Goal: Obtain resource: Download file/media

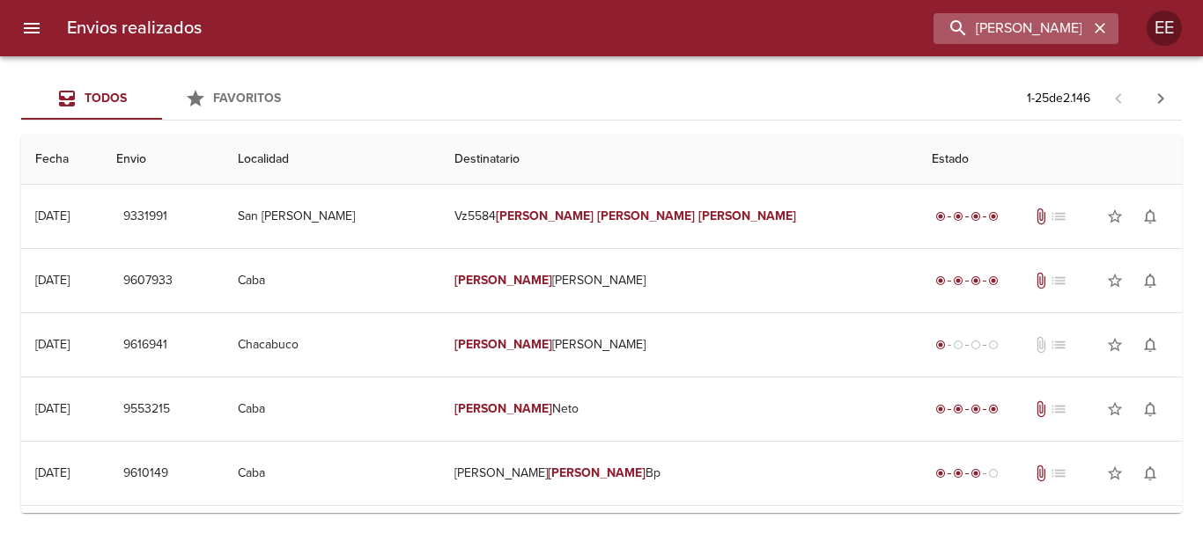
click at [1107, 31] on div "[PERSON_NAME] [PERSON_NAME]" at bounding box center [1025, 28] width 185 height 31
drag, startPoint x: 1104, startPoint y: 26, endPoint x: 1083, endPoint y: 330, distance: 305.4
click at [1104, 27] on icon "button" at bounding box center [1100, 28] width 18 height 18
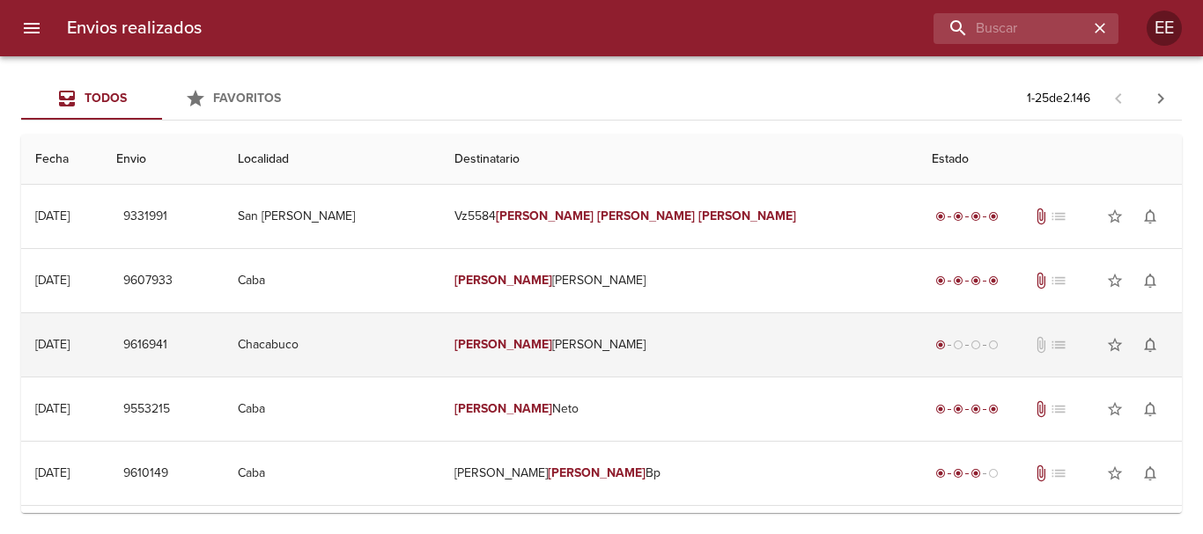
scroll to position [0, 0]
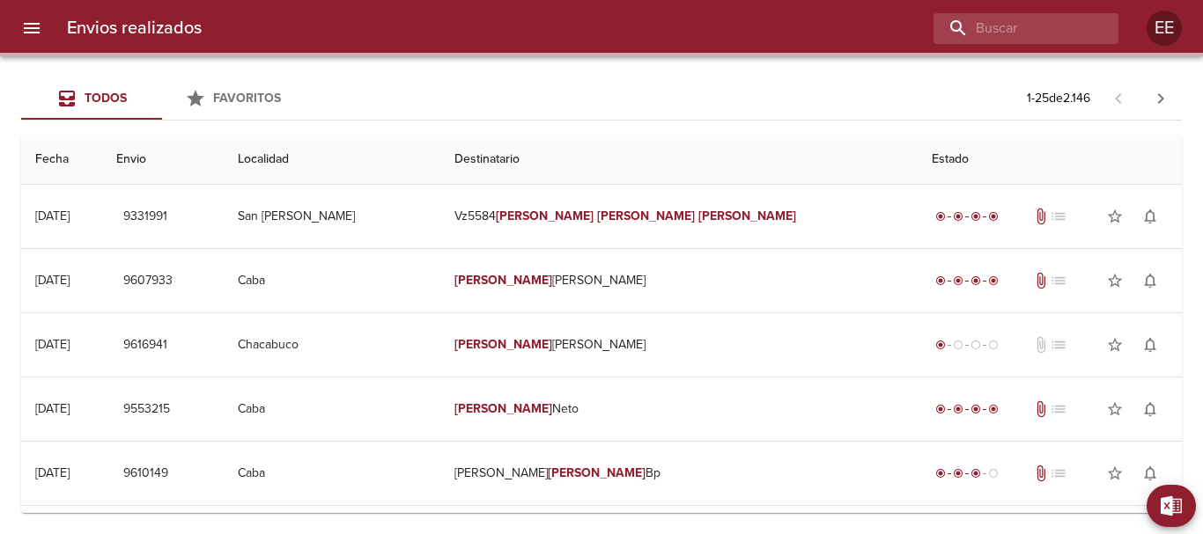
click at [1182, 511] on span "Exportar" at bounding box center [1182, 507] width 0 height 22
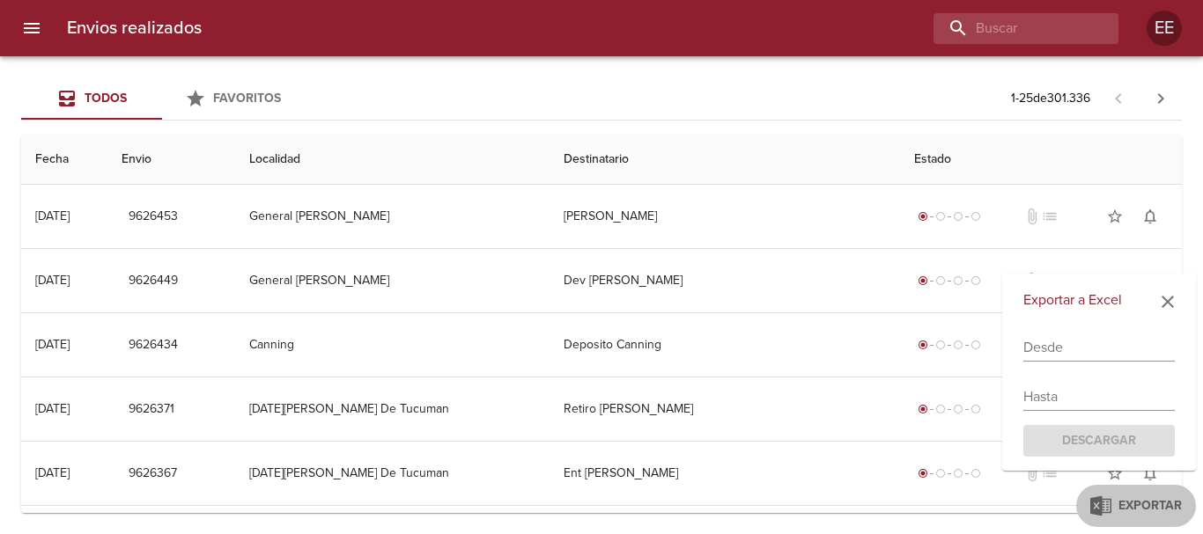
click at [1087, 350] on input "text" at bounding box center [1098, 348] width 151 height 28
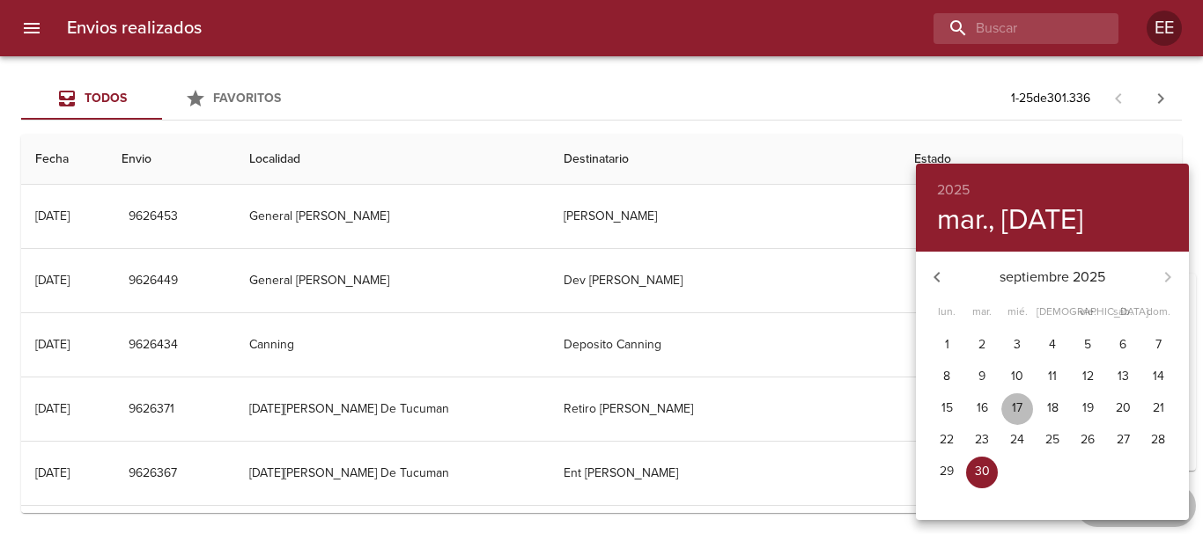
click at [1022, 411] on span "17" at bounding box center [1017, 409] width 32 height 18
type input "[DATE]"
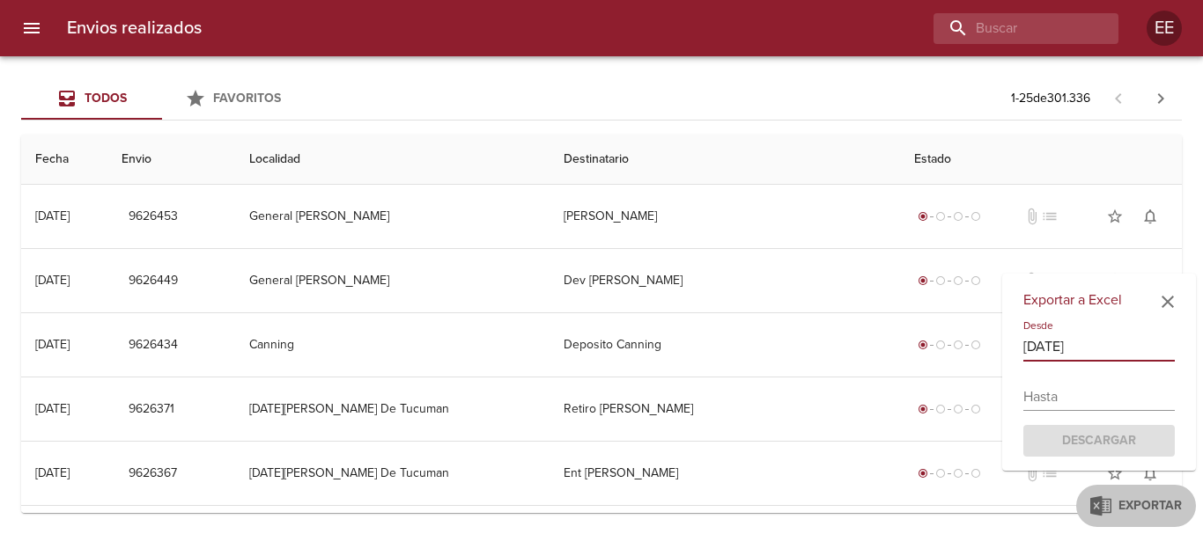
click at [1111, 403] on input "text" at bounding box center [1098, 397] width 151 height 28
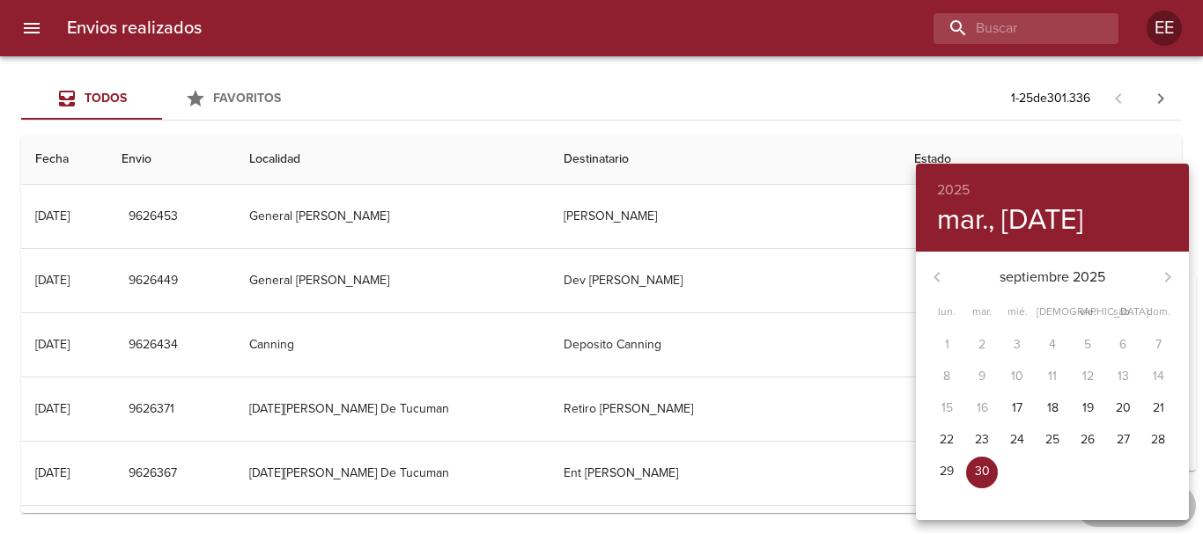
click at [1120, 409] on p "20" at bounding box center [1123, 409] width 15 height 18
type input "[DATE]"
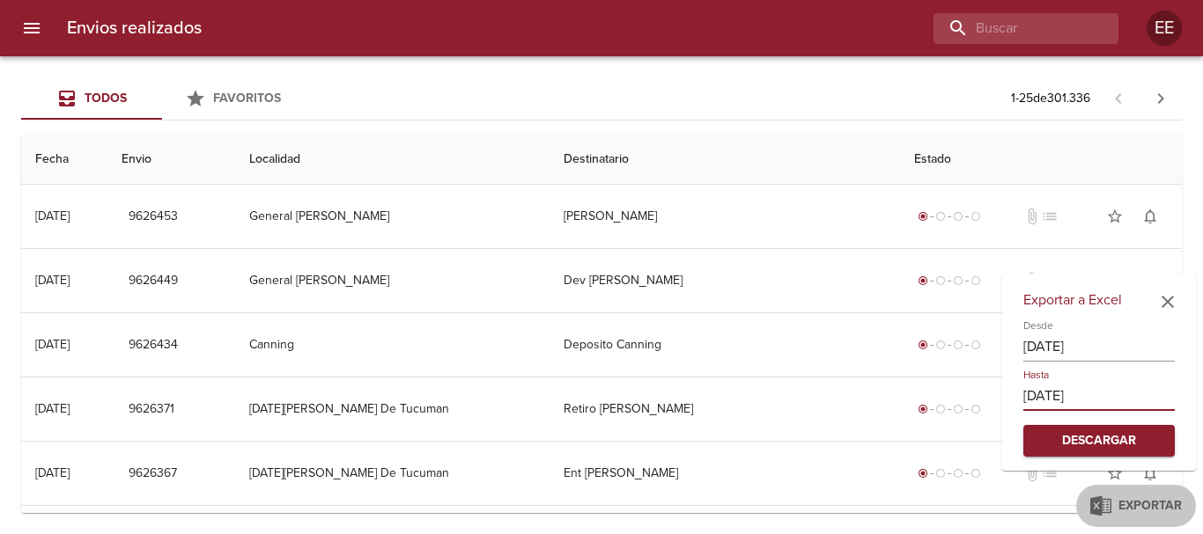
click at [1072, 439] on span "Descargar" at bounding box center [1098, 442] width 123 height 22
